Goal: Task Accomplishment & Management: Use online tool/utility

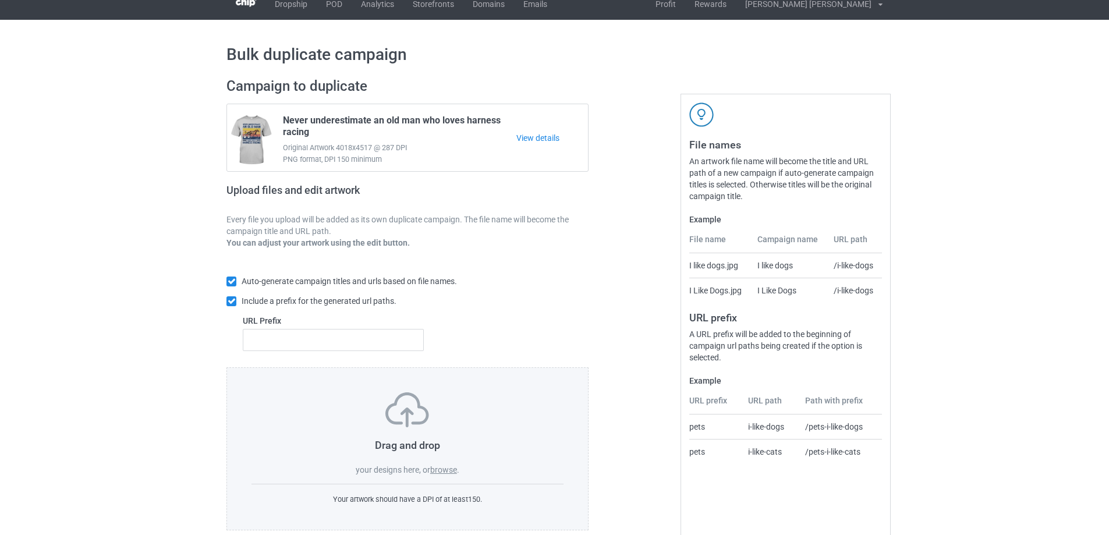
scroll to position [33, 0]
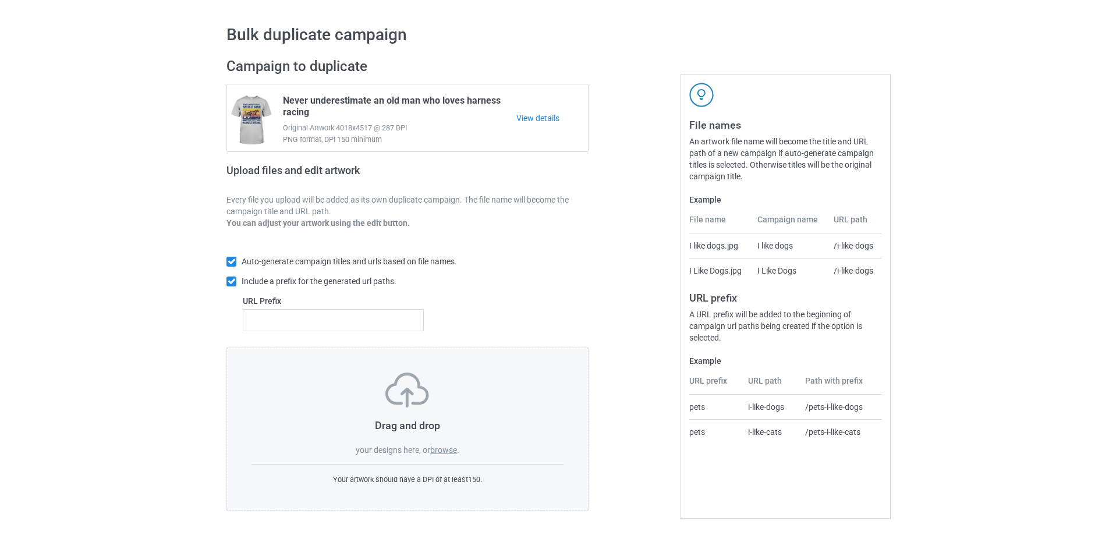
click at [445, 448] on label "browse" at bounding box center [443, 449] width 27 height 9
click at [0, 0] on input "browse" at bounding box center [0, 0] width 0 height 0
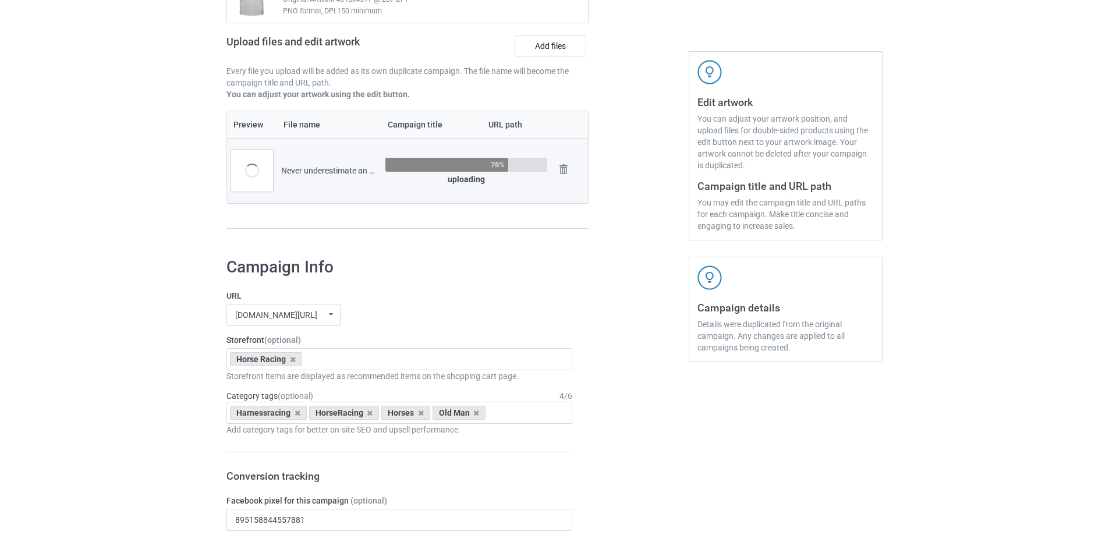
scroll to position [324, 0]
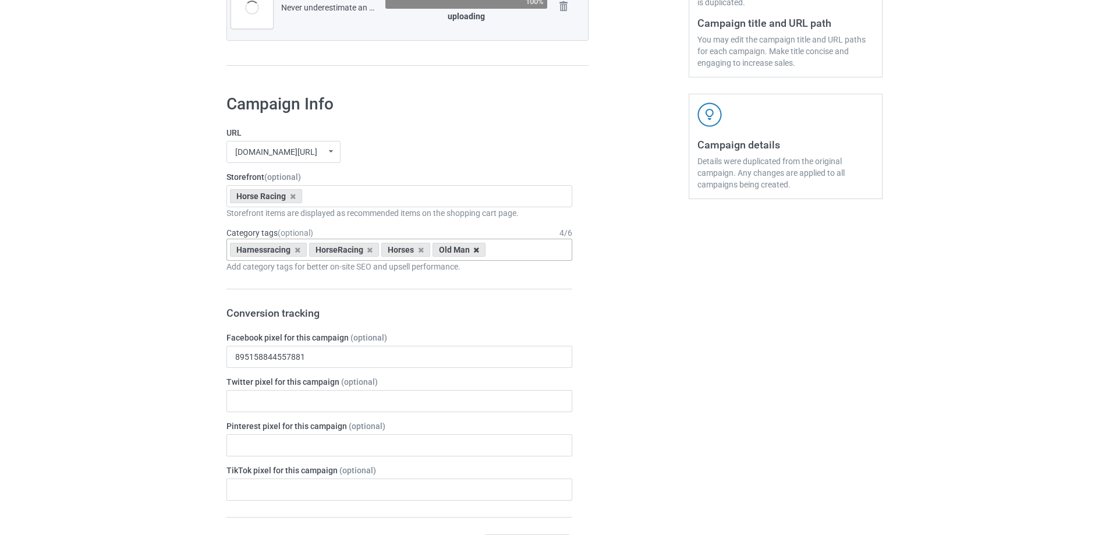
click at [474, 252] on icon at bounding box center [476, 250] width 6 height 8
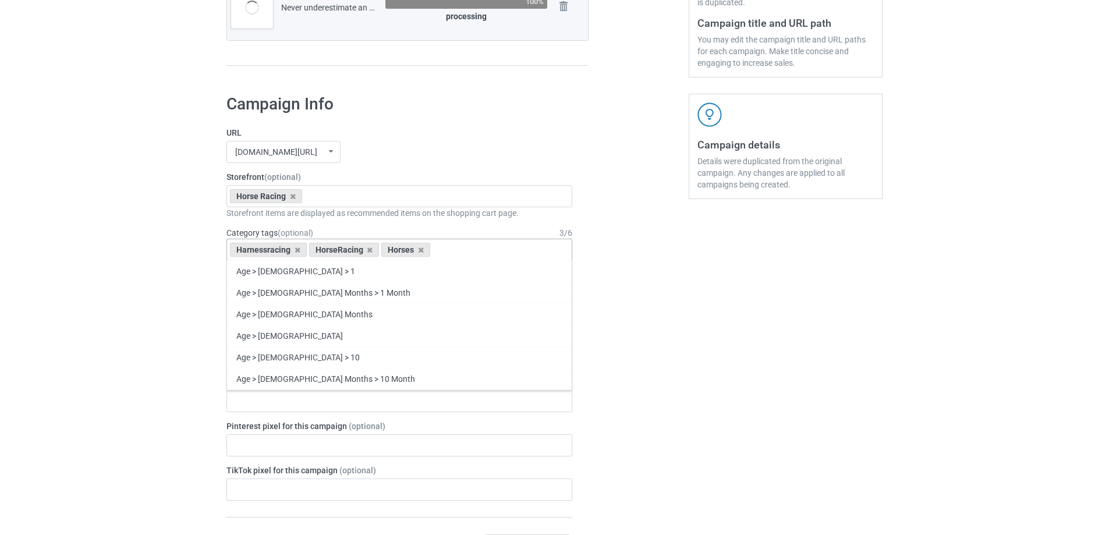
type input "o"
type input "ư"
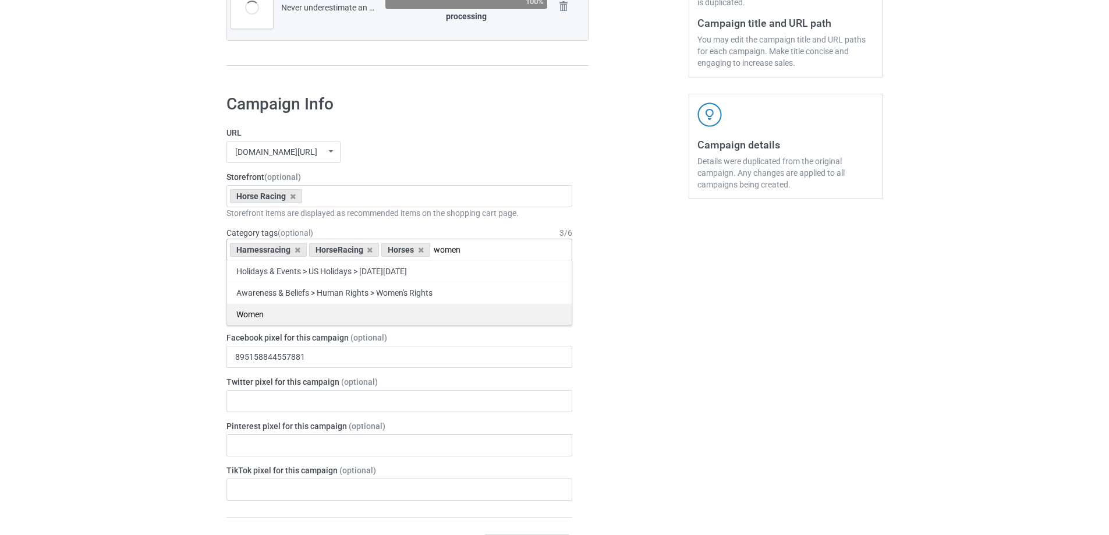
type input "women"
click at [448, 320] on div "Women" at bounding box center [399, 314] width 345 height 22
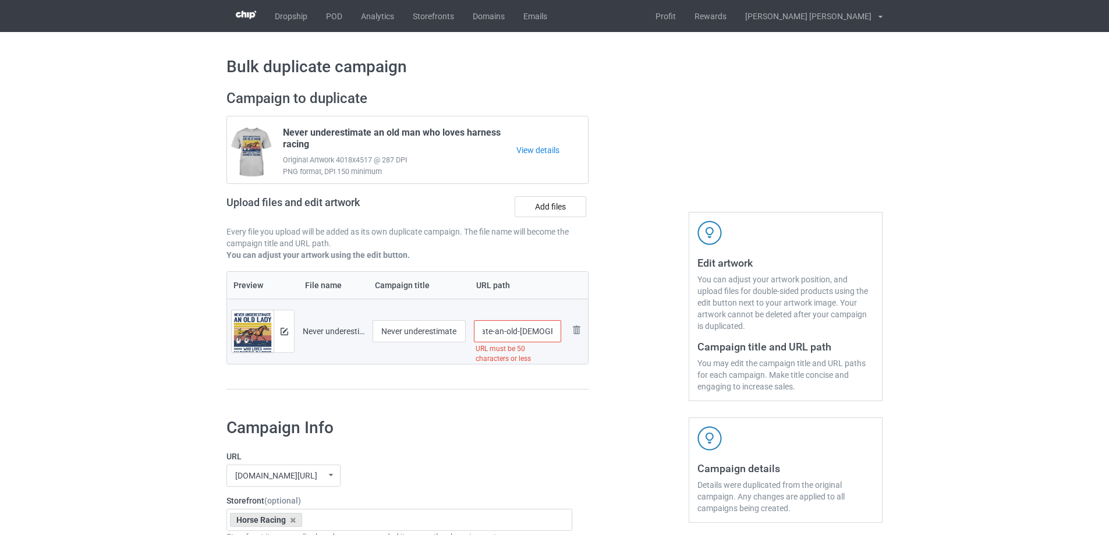
scroll to position [0, 74]
drag, startPoint x: 487, startPoint y: 331, endPoint x: 500, endPoint y: 331, distance: 13.4
click at [500, 331] on input "/never-underestimate-an-old-[DEMOGRAPHIC_DATA]-who-loves-harness-racing" at bounding box center [518, 331] width 88 height 22
click at [518, 331] on input "/old-[DEMOGRAPHIC_DATA]-who-loves-harness-racing" at bounding box center [518, 331] width 88 height 22
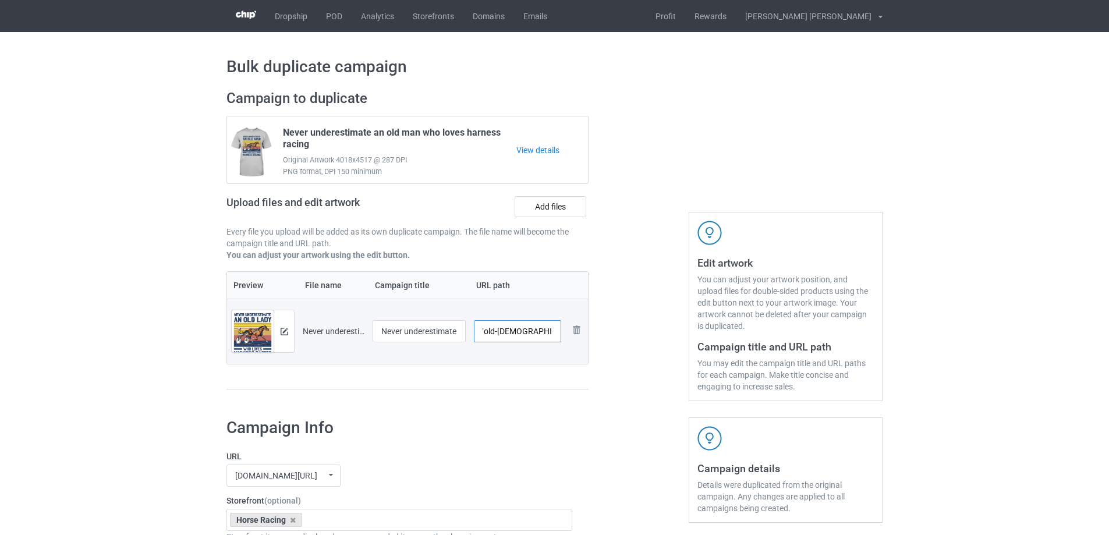
click at [518, 331] on input "/old-[DEMOGRAPHIC_DATA]--loves-harness-racing" at bounding box center [518, 331] width 88 height 22
click at [520, 331] on input "/old-[DEMOGRAPHIC_DATA]--loves-harness-racing" at bounding box center [518, 331] width 88 height 22
drag, startPoint x: 526, startPoint y: 333, endPoint x: 550, endPoint y: 330, distance: 24.0
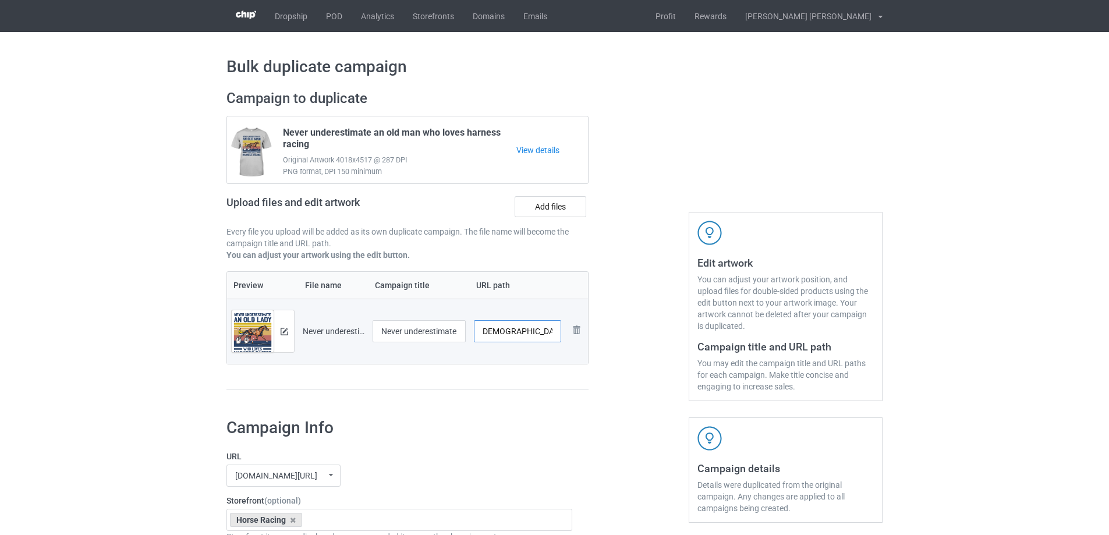
click at [550, 330] on input "/old-[DEMOGRAPHIC_DATA]--harness-racing" at bounding box center [518, 331] width 88 height 22
click at [500, 333] on input "/old-[DEMOGRAPHIC_DATA]--loves-harness-racing" at bounding box center [518, 331] width 88 height 22
drag, startPoint x: 515, startPoint y: 333, endPoint x: 557, endPoint y: 334, distance: 41.3
click at [557, 334] on input "/old-[DEMOGRAPHIC_DATA]-loves-harness-racing" at bounding box center [518, 331] width 88 height 22
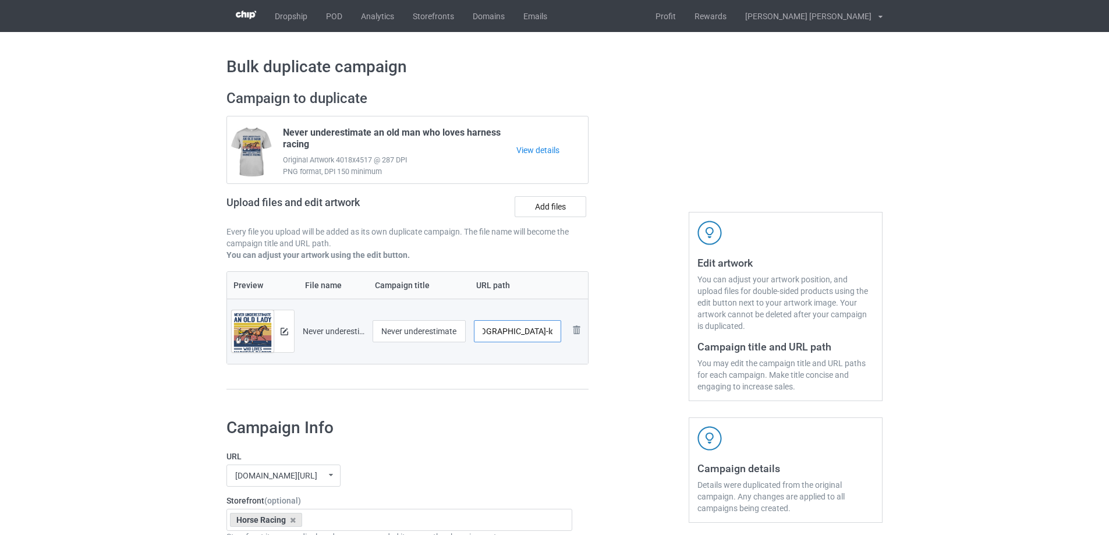
type input "/old-[DEMOGRAPHIC_DATA]-loves-harness-racing"
click at [603, 341] on div at bounding box center [639, 246] width 84 height 328
click at [289, 338] on div at bounding box center [284, 331] width 20 height 42
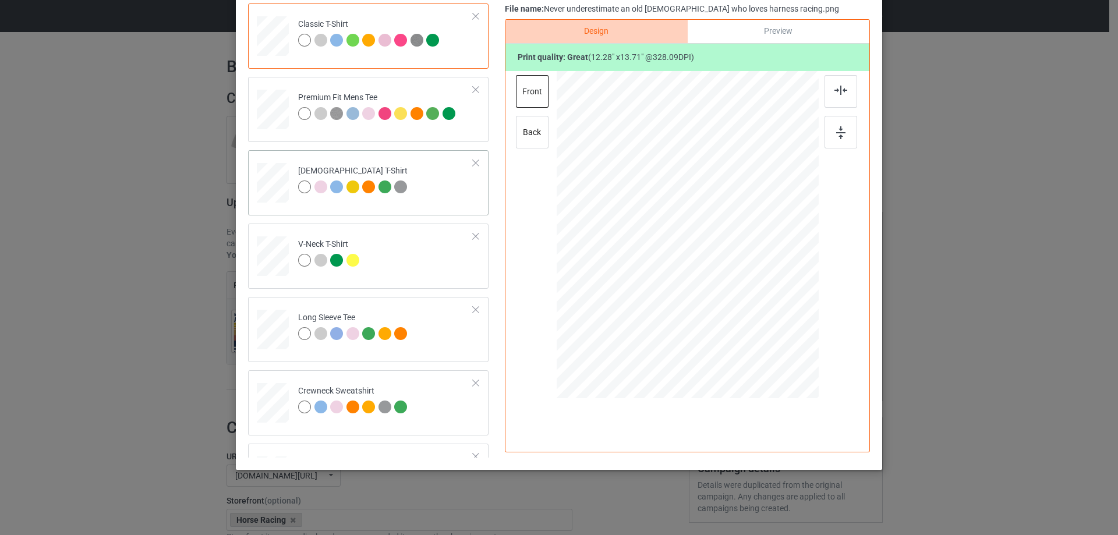
click at [443, 193] on td "[DEMOGRAPHIC_DATA] T-Shirt" at bounding box center [386, 180] width 188 height 51
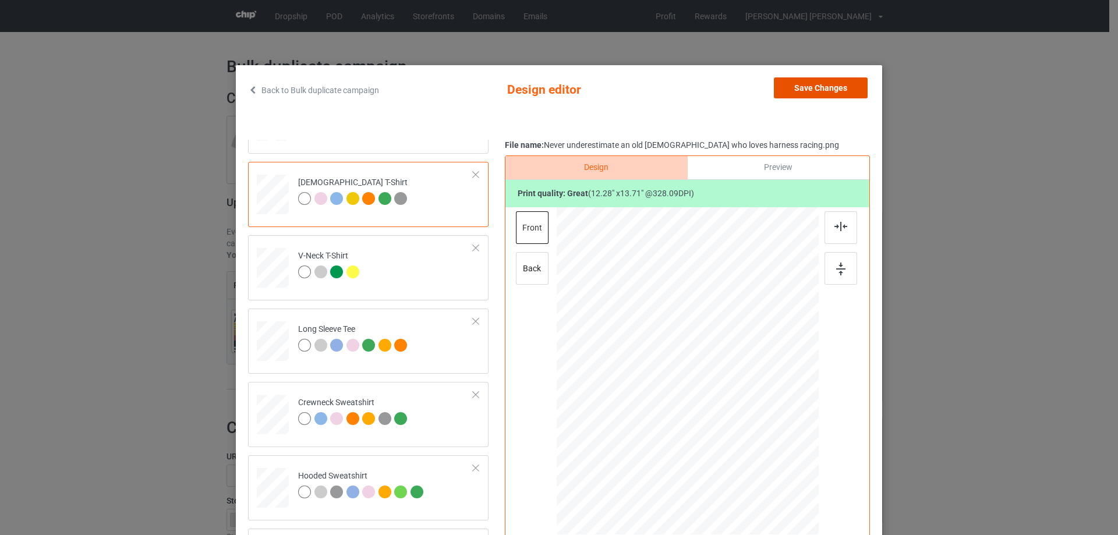
click at [825, 91] on button "Save Changes" at bounding box center [821, 87] width 94 height 21
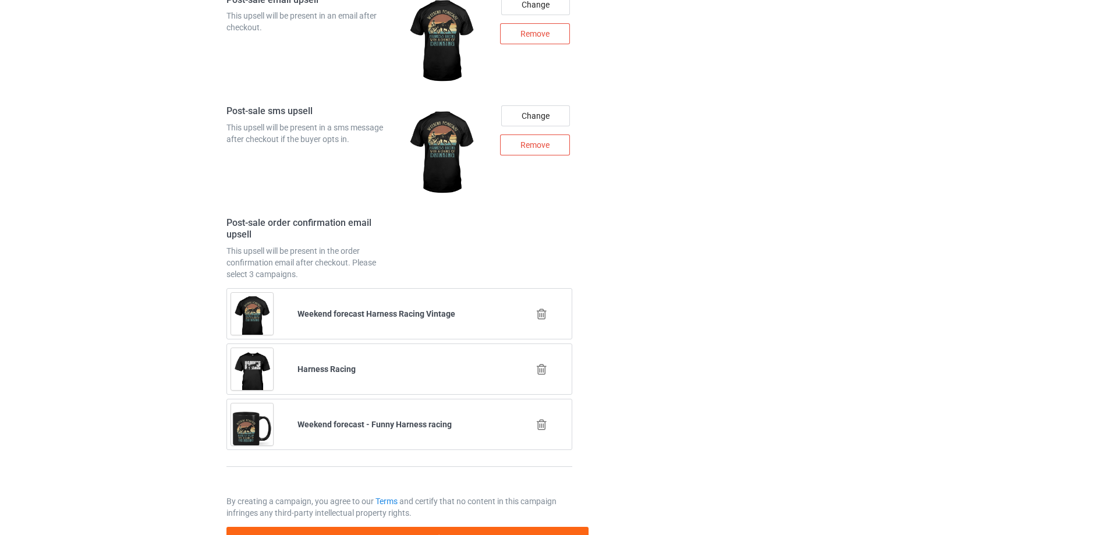
scroll to position [1637, 0]
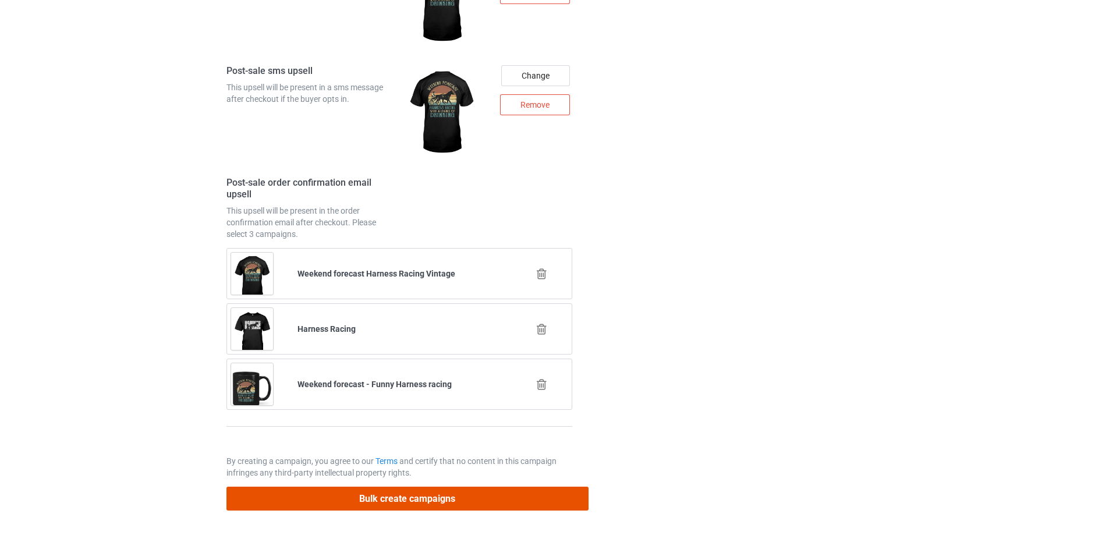
click at [444, 498] on button "Bulk create campaigns" at bounding box center [407, 499] width 362 height 24
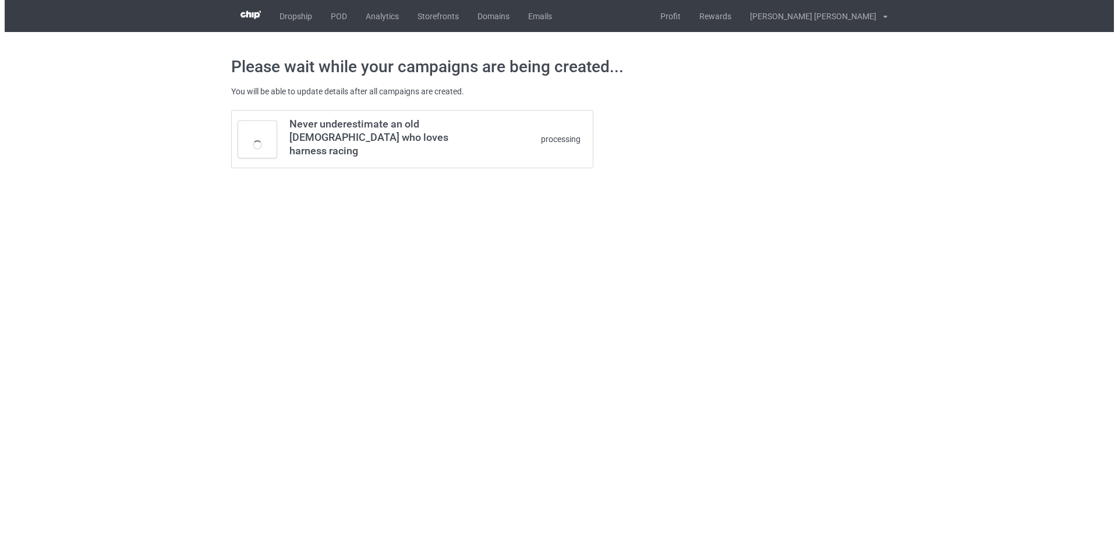
scroll to position [0, 0]
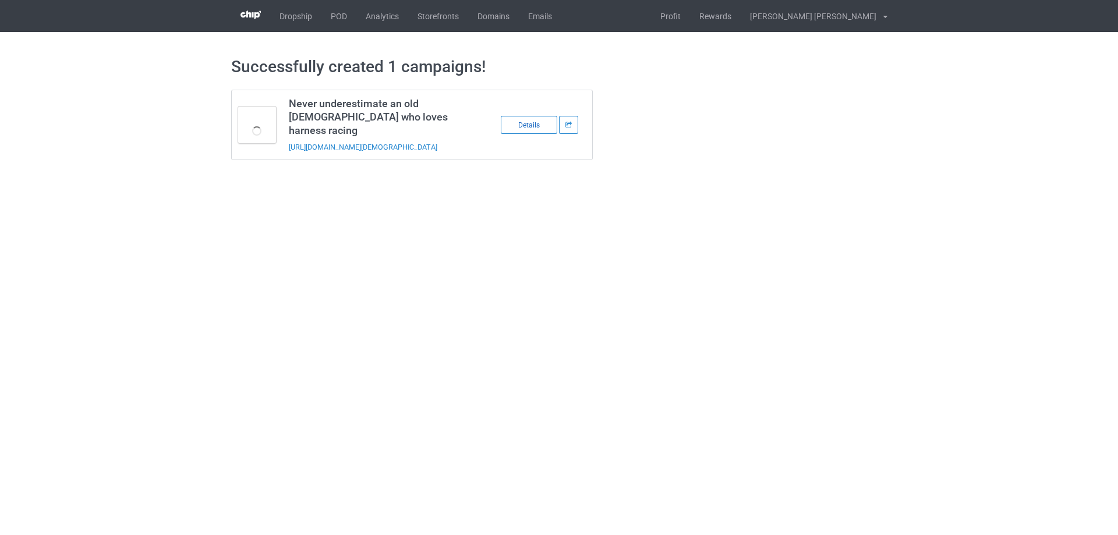
click at [529, 117] on div "Details" at bounding box center [529, 125] width 56 height 18
